Goal: Transaction & Acquisition: Purchase product/service

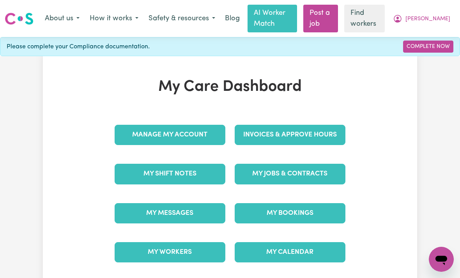
click at [303, 133] on link "Invoices & Approve Hours" at bounding box center [290, 135] width 111 height 20
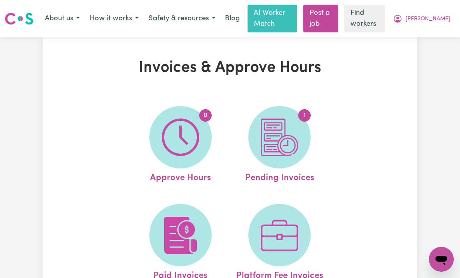
click at [291, 143] on img at bounding box center [279, 136] width 37 height 37
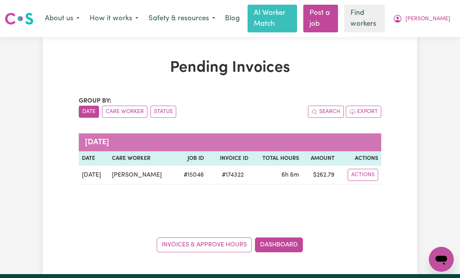
click at [362, 176] on button "Actions" at bounding box center [363, 175] width 30 height 12
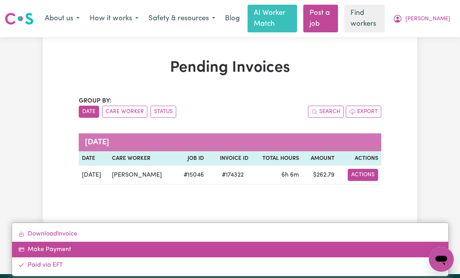
click at [52, 249] on link "Make Payment" at bounding box center [230, 250] width 436 height 16
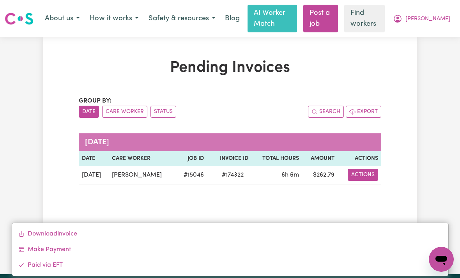
select select "card_1S8ZQoB2z0xKyepBT5XfqHZ1"
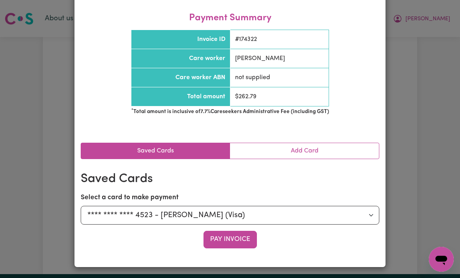
scroll to position [54, 0]
click at [240, 237] on button "Pay Invoice" at bounding box center [229, 239] width 53 height 17
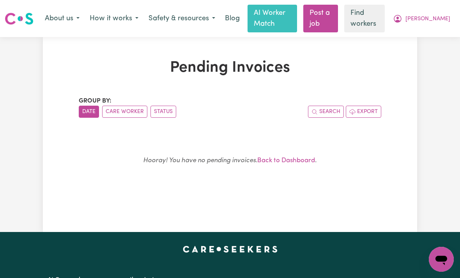
click at [301, 160] on link "Back to Dashboard" at bounding box center [286, 160] width 58 height 7
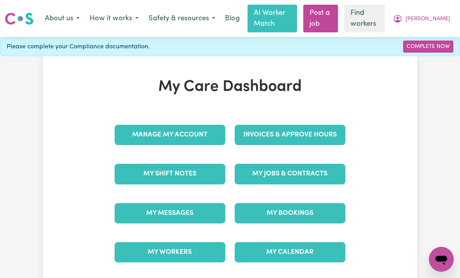
click at [309, 210] on link "My Bookings" at bounding box center [290, 213] width 111 height 20
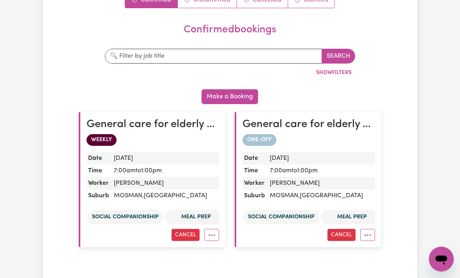
scroll to position [104, 0]
